Goal: Information Seeking & Learning: Learn about a topic

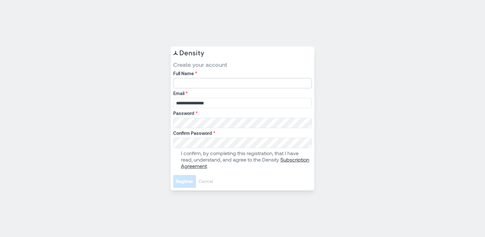
click at [187, 83] on input "Full Name *" at bounding box center [242, 83] width 139 height 10
type input "**********"
click at [116, 129] on div "**********" at bounding box center [242, 118] width 485 height 237
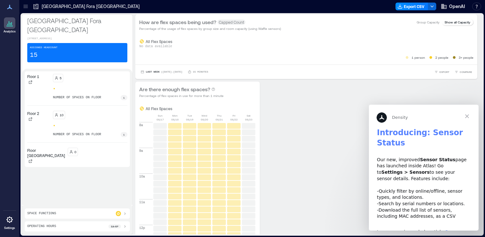
click at [78, 76] on div "5" at bounding box center [90, 78] width 74 height 8
click at [70, 78] on div "5 number of spaces on floor 1" at bounding box center [90, 87] width 74 height 26
click at [25, 5] on icon at bounding box center [25, 6] width 6 height 6
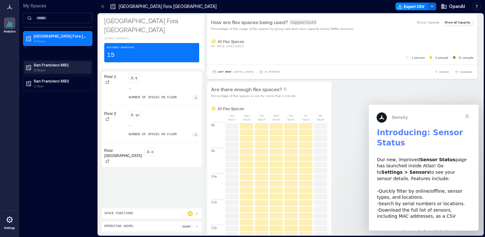
click at [45, 66] on p "San Francisco MB1" at bounding box center [61, 64] width 54 height 5
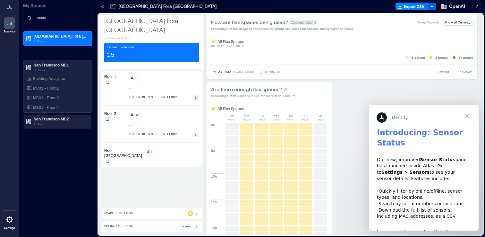
click at [47, 122] on p "1 Floor" at bounding box center [61, 123] width 54 height 5
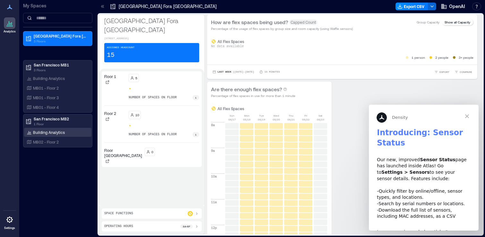
click at [55, 134] on p "Building Analytics" at bounding box center [49, 132] width 32 height 5
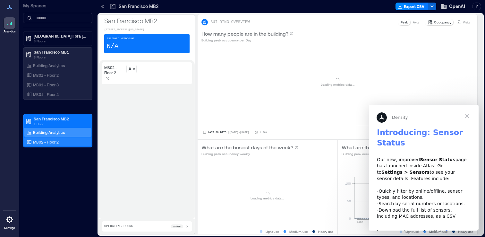
click at [52, 142] on p "MB02 - Floor 2" at bounding box center [46, 141] width 26 height 5
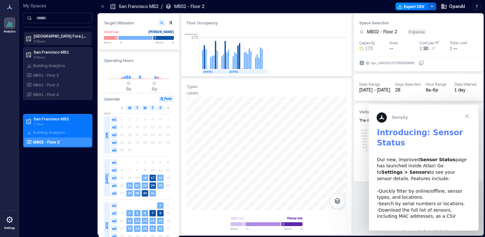
click at [48, 37] on p "[GEOGRAPHIC_DATA] Fora [GEOGRAPHIC_DATA]" at bounding box center [61, 35] width 54 height 5
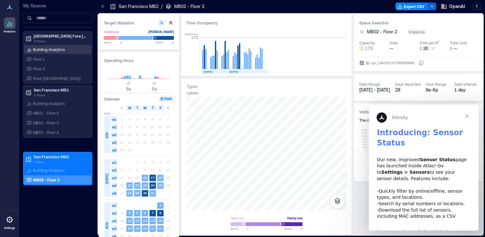
click at [44, 50] on p "Building Analytics" at bounding box center [49, 49] width 32 height 5
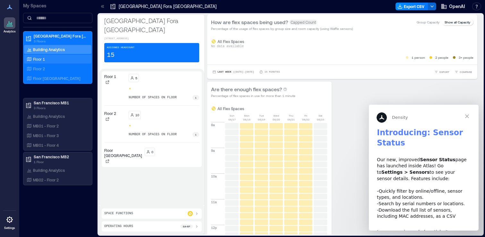
click at [41, 59] on p "Floor 1" at bounding box center [39, 58] width 12 height 5
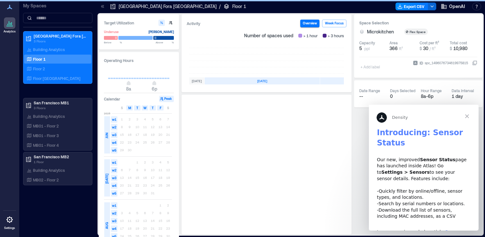
scroll to position [0, 192]
